Goal: Navigation & Orientation: Find specific page/section

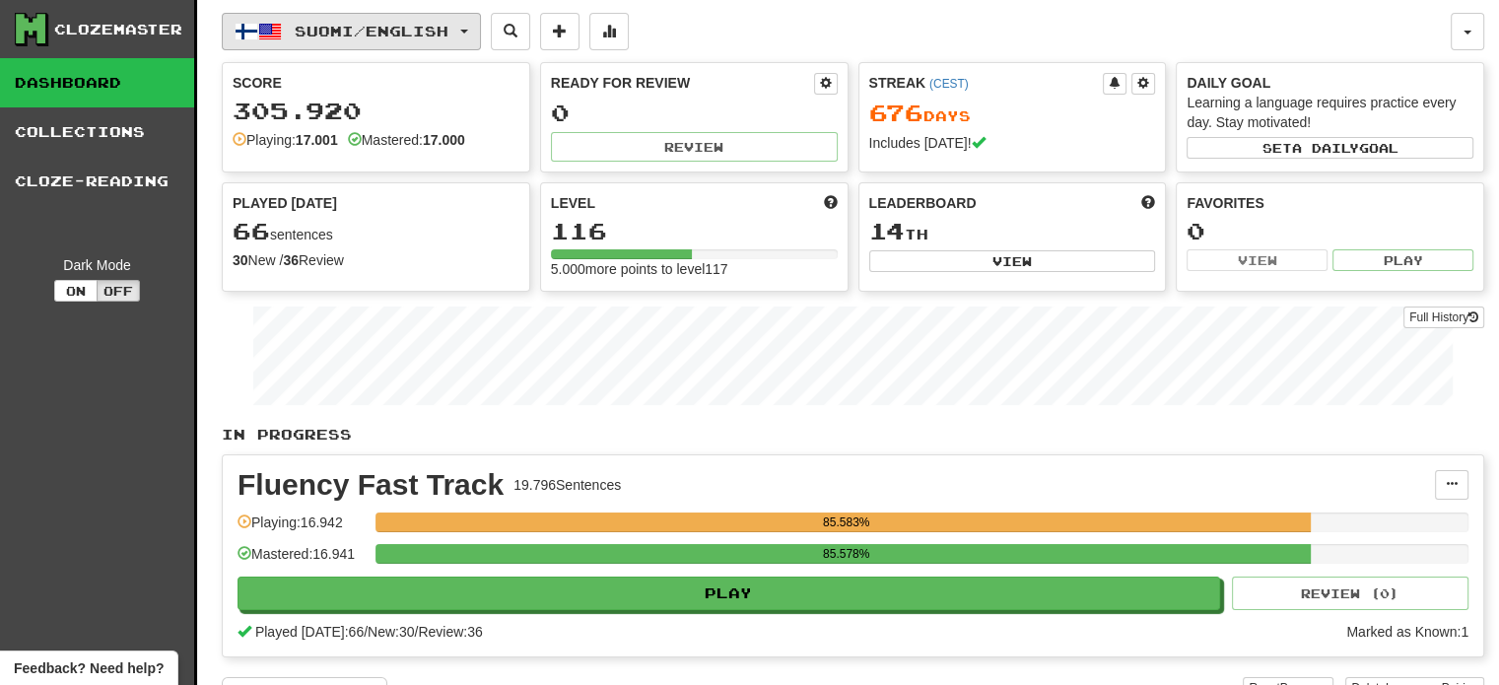
click at [406, 35] on span "Suomi / English" at bounding box center [372, 31] width 154 height 17
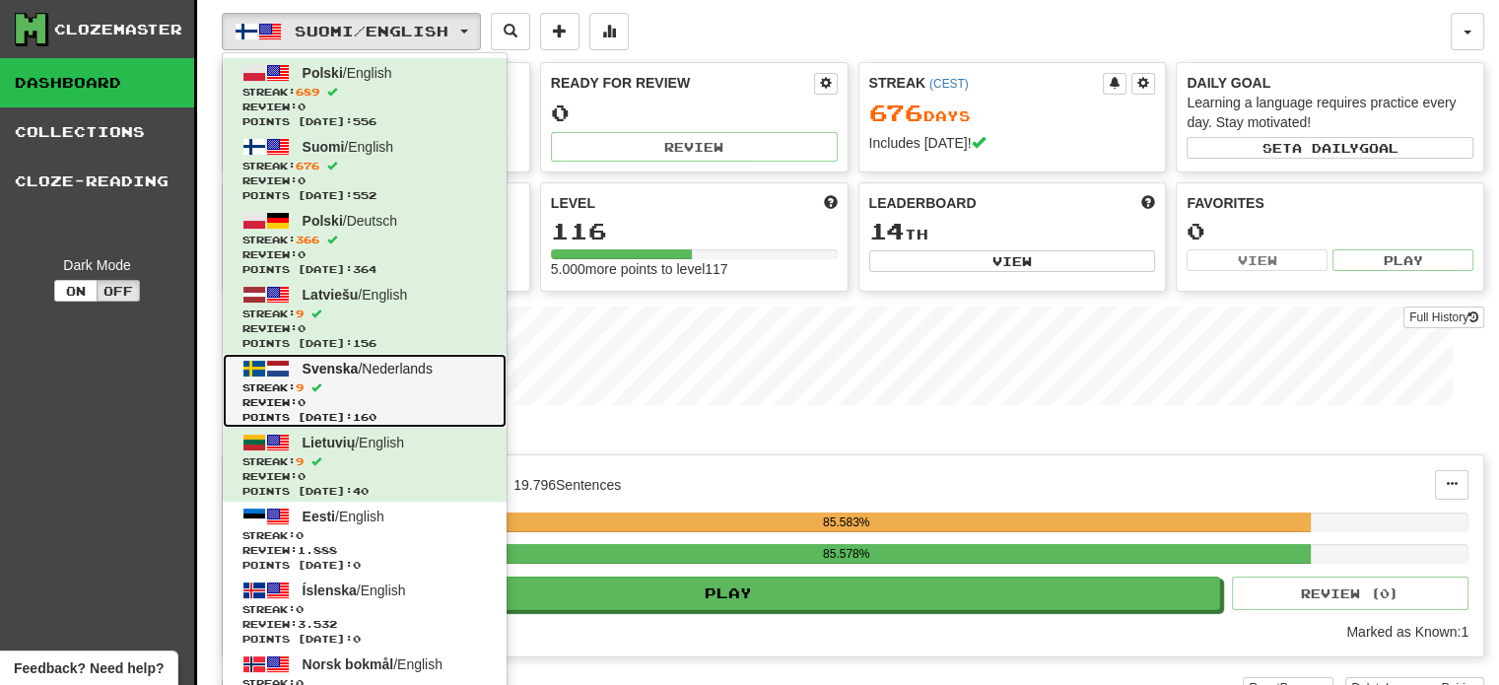
click at [398, 370] on span "Svenska / Nederlands" at bounding box center [368, 369] width 130 height 16
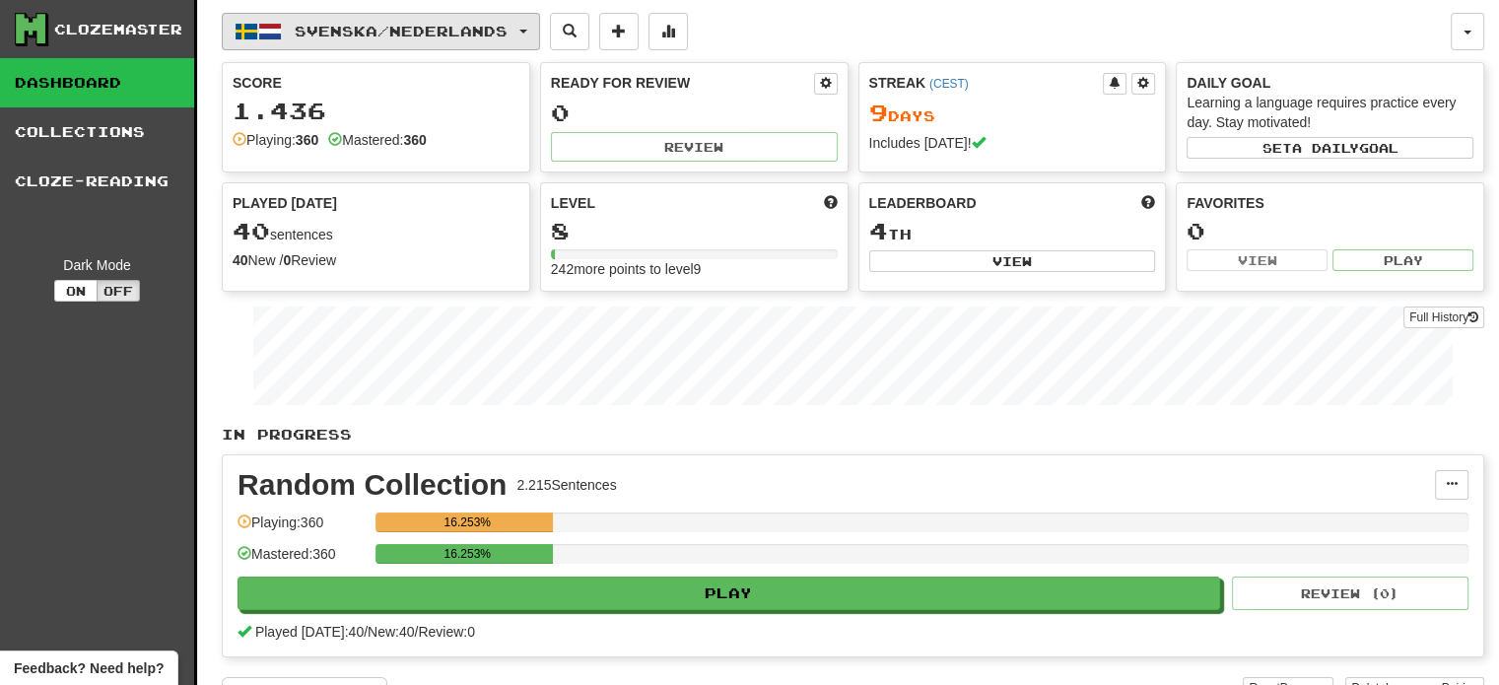
click at [398, 19] on button "Svenska / Nederlands" at bounding box center [381, 31] width 318 height 37
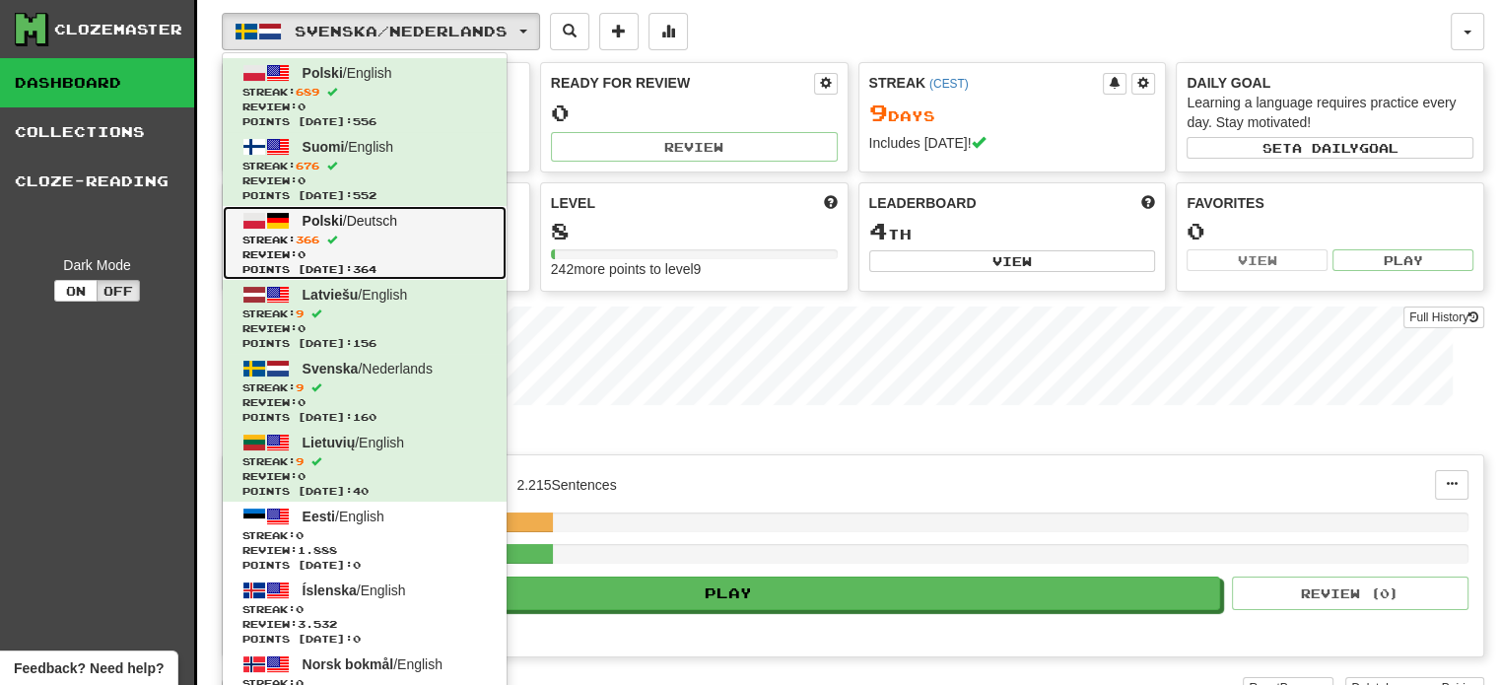
click at [368, 243] on span "Streak: 366" at bounding box center [364, 240] width 244 height 15
